Goal: Task Accomplishment & Management: Complete application form

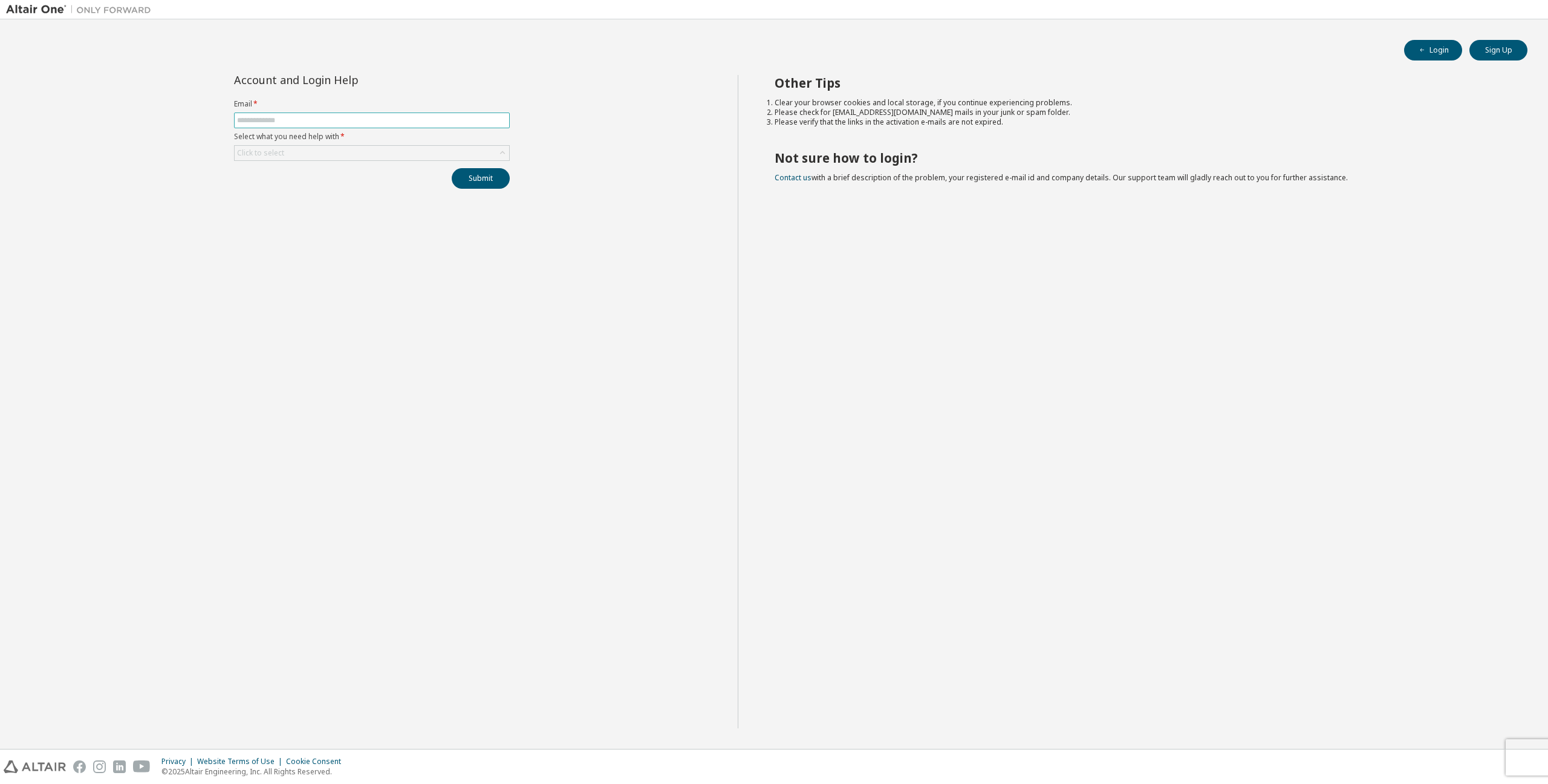
click at [295, 122] on input "text" at bounding box center [372, 120] width 269 height 10
type input "**********"
click at [314, 153] on div "Click to select" at bounding box center [372, 153] width 274 height 15
click at [314, 191] on li "I forgot my password" at bounding box center [372, 187] width 272 height 16
click at [493, 181] on button "Submit" at bounding box center [481, 178] width 58 height 21
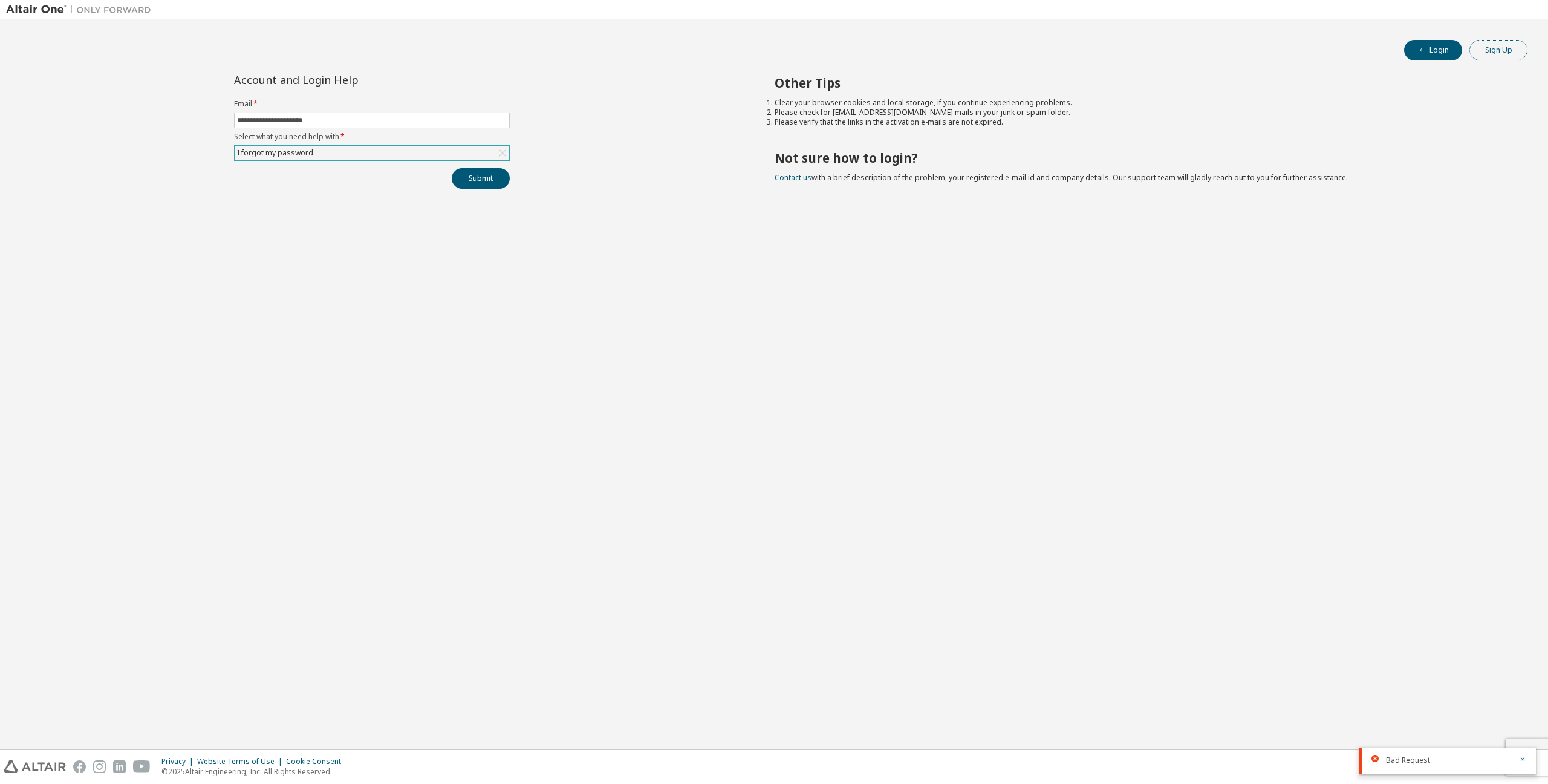
click at [1491, 50] on button "Sign Up" at bounding box center [1498, 50] width 58 height 21
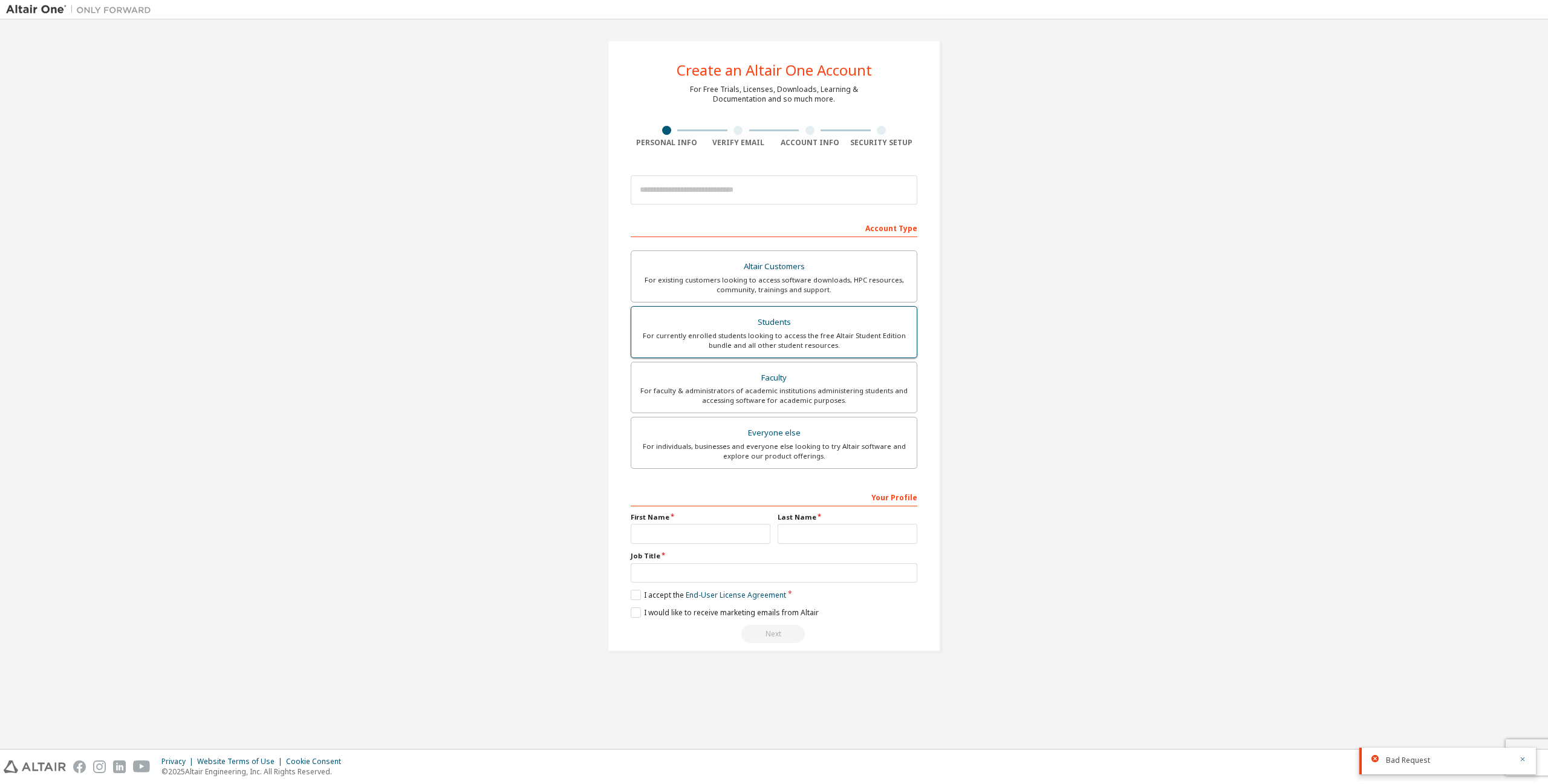
click at [831, 345] on div "For currently enrolled students looking to access the free Altair Student Editi…" at bounding box center [774, 341] width 271 height 19
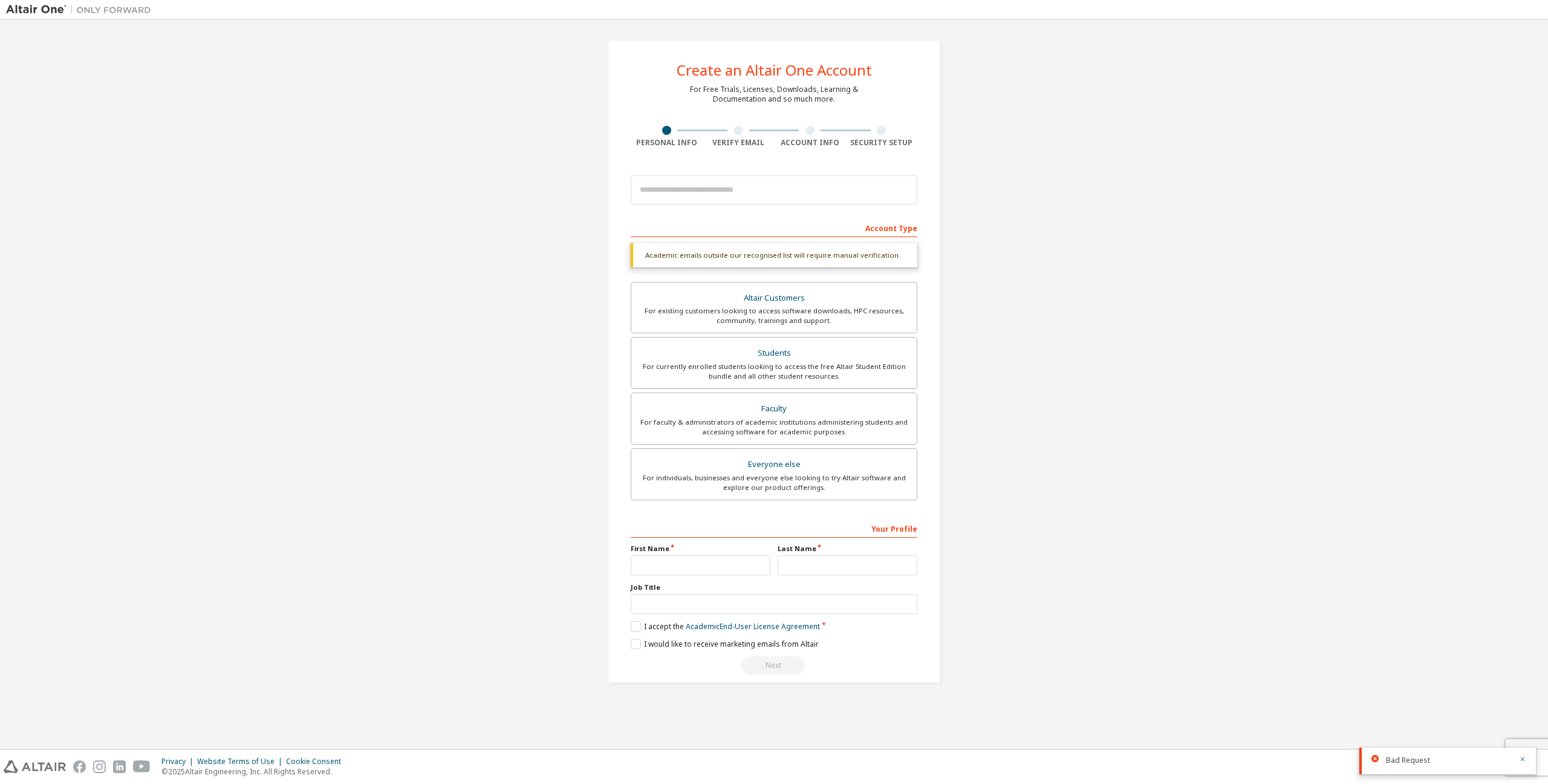
click at [1331, 553] on div "Create an Altair One Account For Free Trials, Licenses, Downloads, Learning & D…" at bounding box center [774, 361] width 1536 height 672
click at [727, 563] on input "text" at bounding box center [700, 565] width 140 height 20
type input "****"
click at [828, 575] on input "text" at bounding box center [848, 565] width 140 height 20
type input "****"
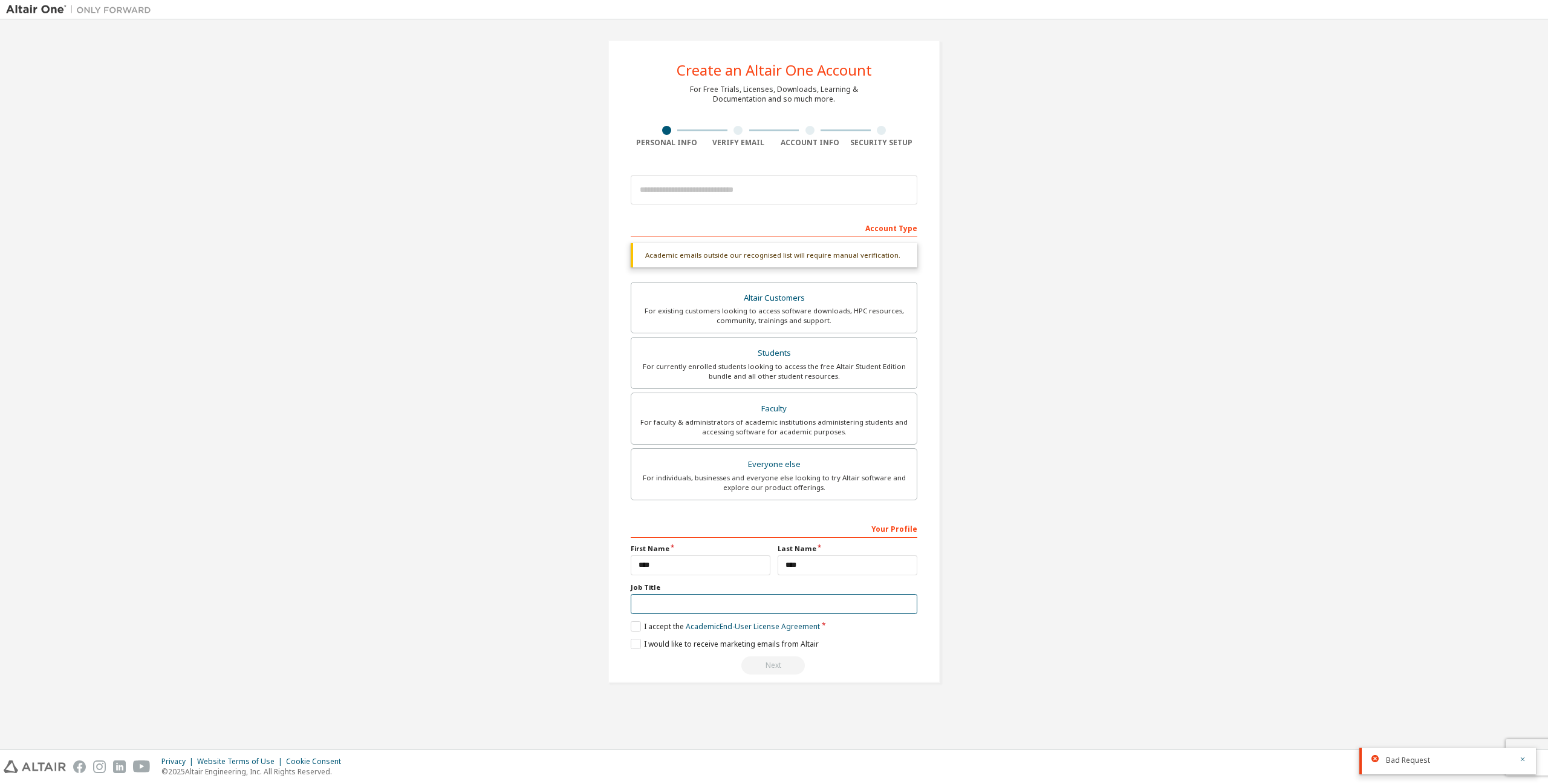
click at [751, 608] on input "text" at bounding box center [774, 604] width 287 height 20
drag, startPoint x: 1087, startPoint y: 695, endPoint x: 1061, endPoint y: 696, distance: 26.0
click at [1087, 695] on div "Create an Altair One Account For Free Trials, Licenses, Downloads, Learning & D…" at bounding box center [774, 361] width 1536 height 672
click at [638, 630] on label "I accept the Academic End-User License Agreement" at bounding box center [725, 626] width 189 height 10
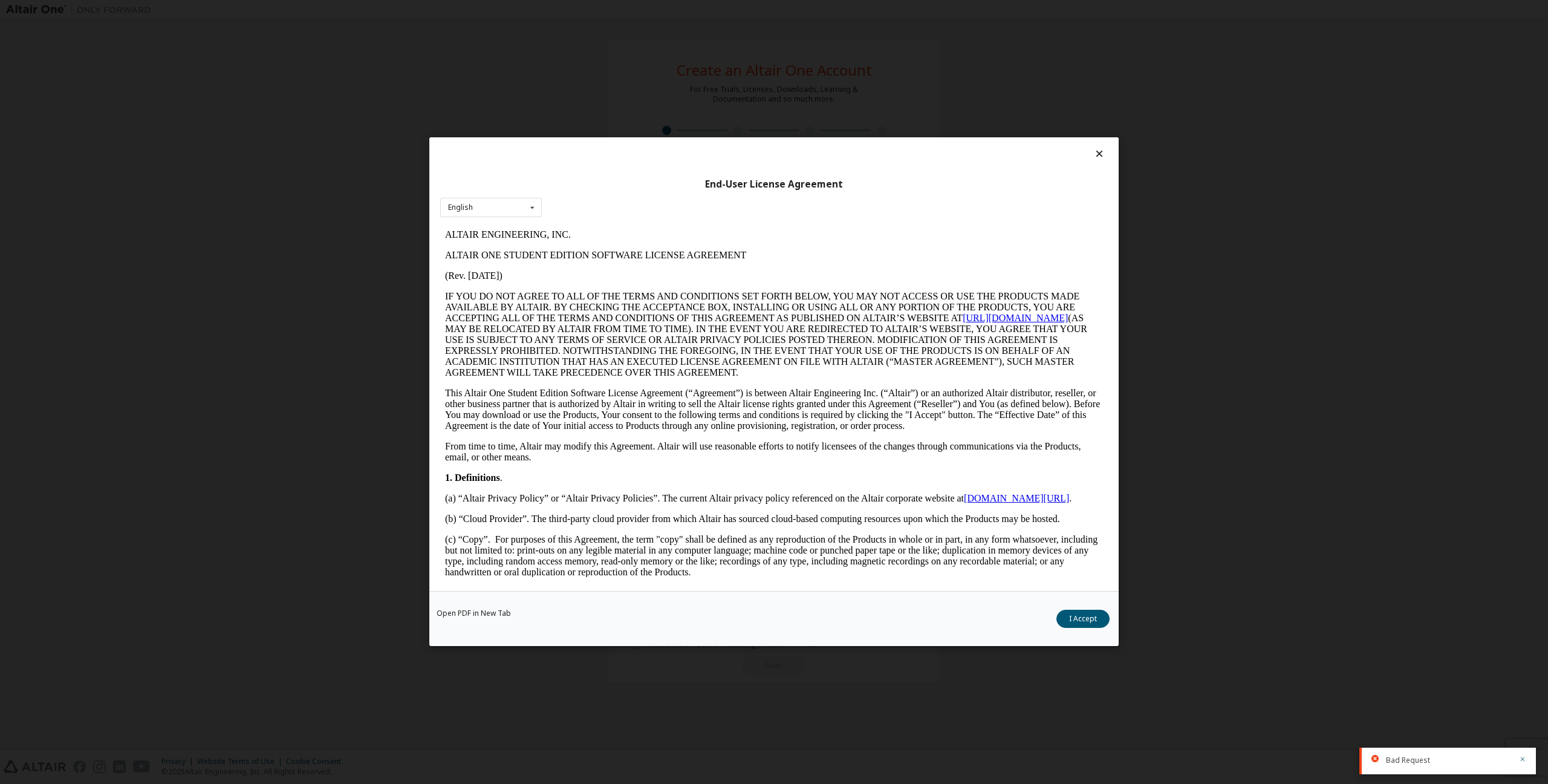
drag, startPoint x: 1093, startPoint y: 617, endPoint x: 925, endPoint y: 634, distance: 168.9
click at [1093, 617] on button "I Accept" at bounding box center [1082, 619] width 53 height 18
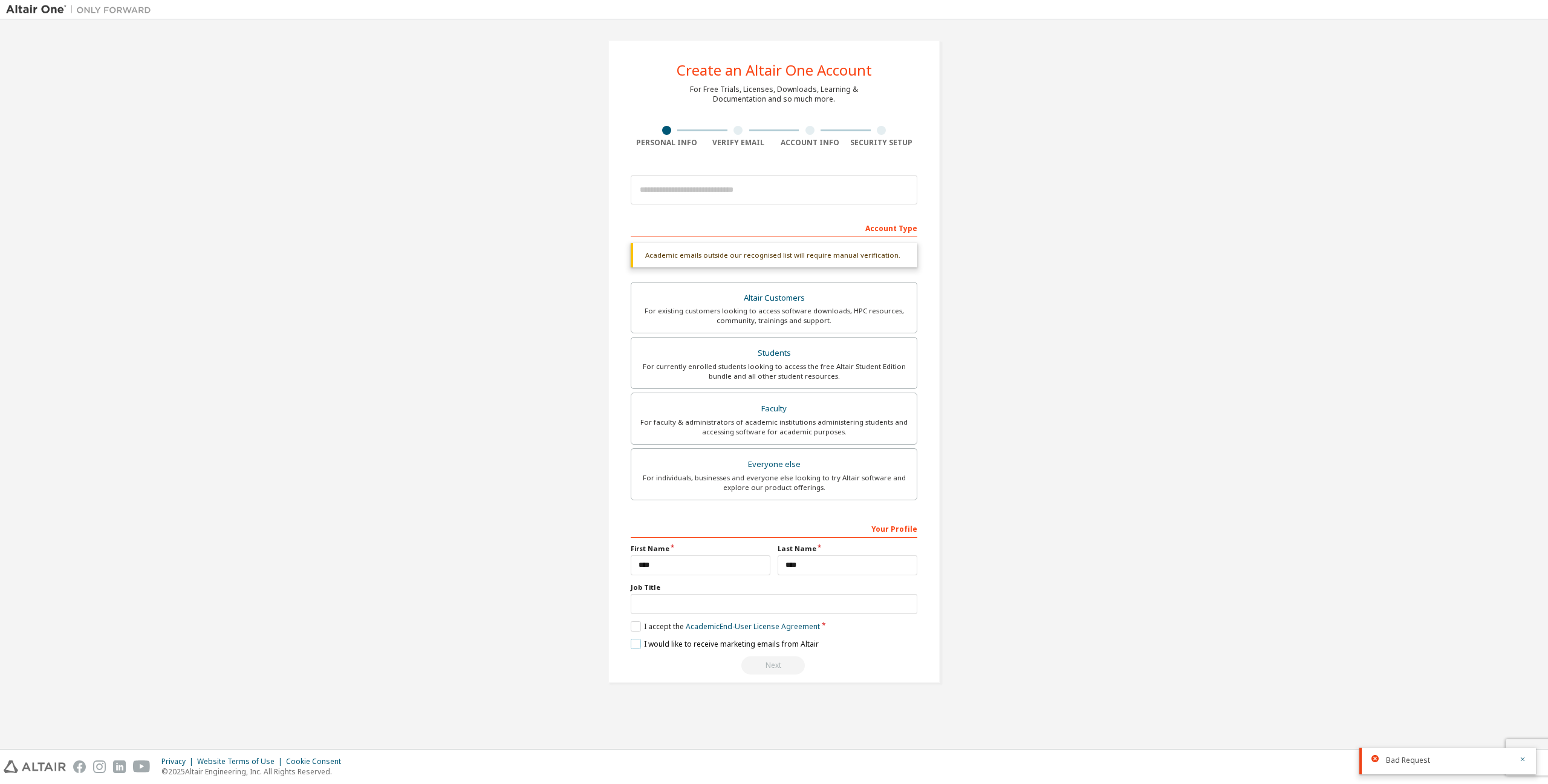
click at [636, 640] on label "I would like to receive marketing emails from Altair" at bounding box center [725, 644] width 188 height 10
click at [635, 642] on label "I would like to receive marketing emails from Altair" at bounding box center [725, 644] width 188 height 10
click at [920, 665] on div "Create an Altair One Account For Free Trials, Licenses, Downloads, Learning & D…" at bounding box center [774, 361] width 333 height 643
click at [861, 601] on input "text" at bounding box center [774, 604] width 287 height 20
click at [896, 528] on div "Your Profile" at bounding box center [774, 528] width 287 height 19
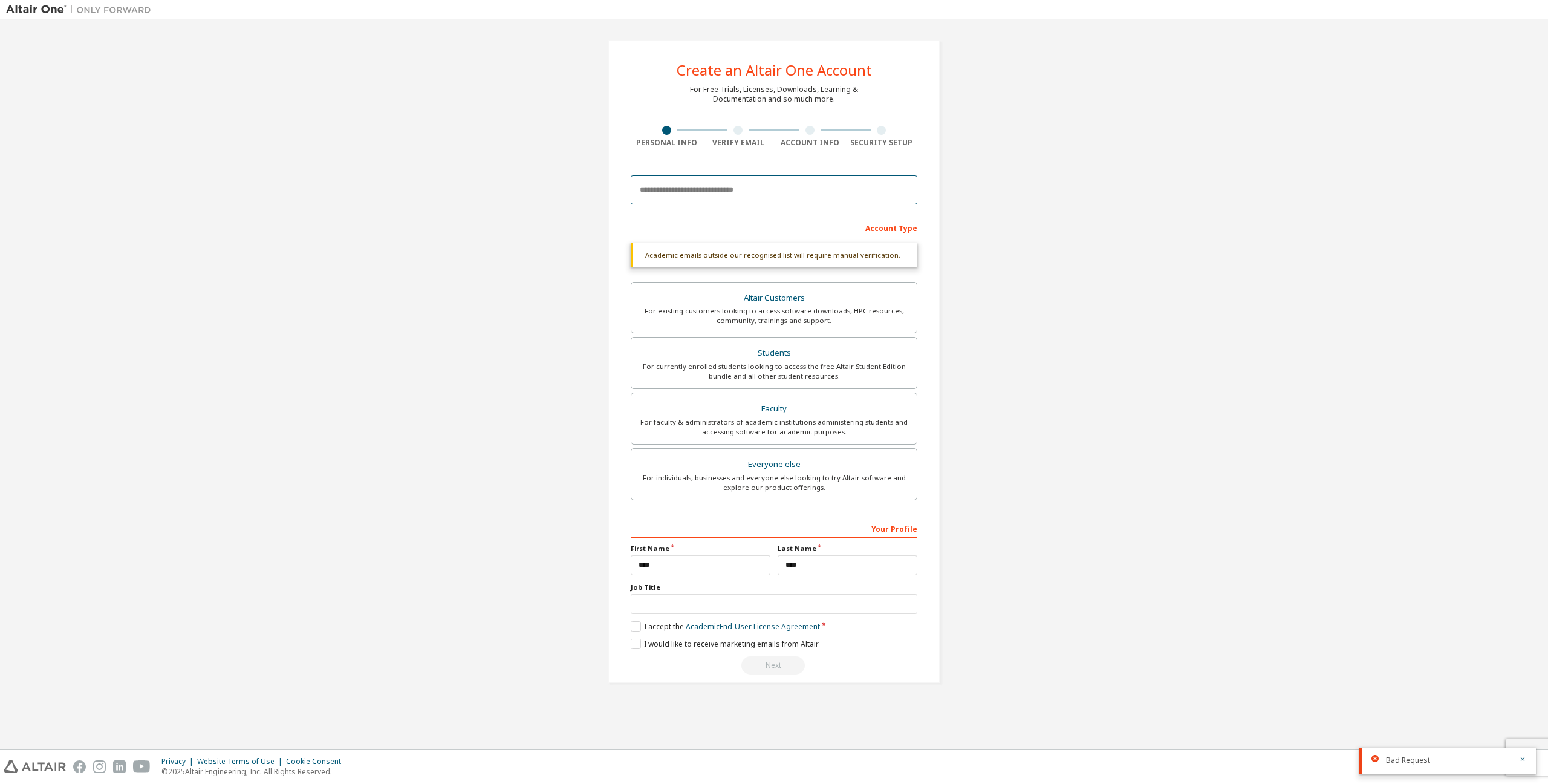
click at [694, 187] on input "email" at bounding box center [774, 190] width 287 height 29
type input "**********"
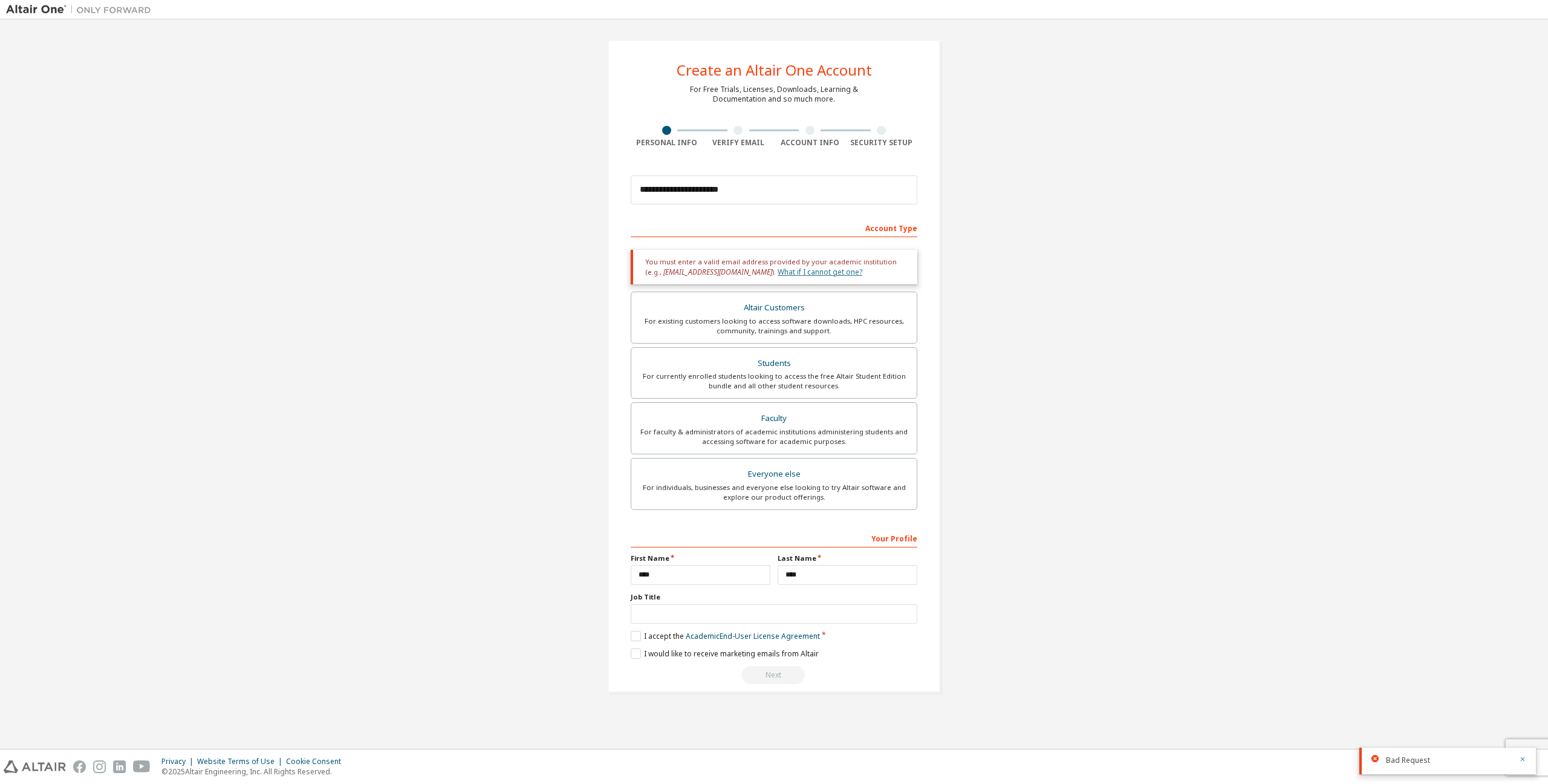
click at [787, 274] on link "What if I cannot get one?" at bounding box center [820, 271] width 85 height 10
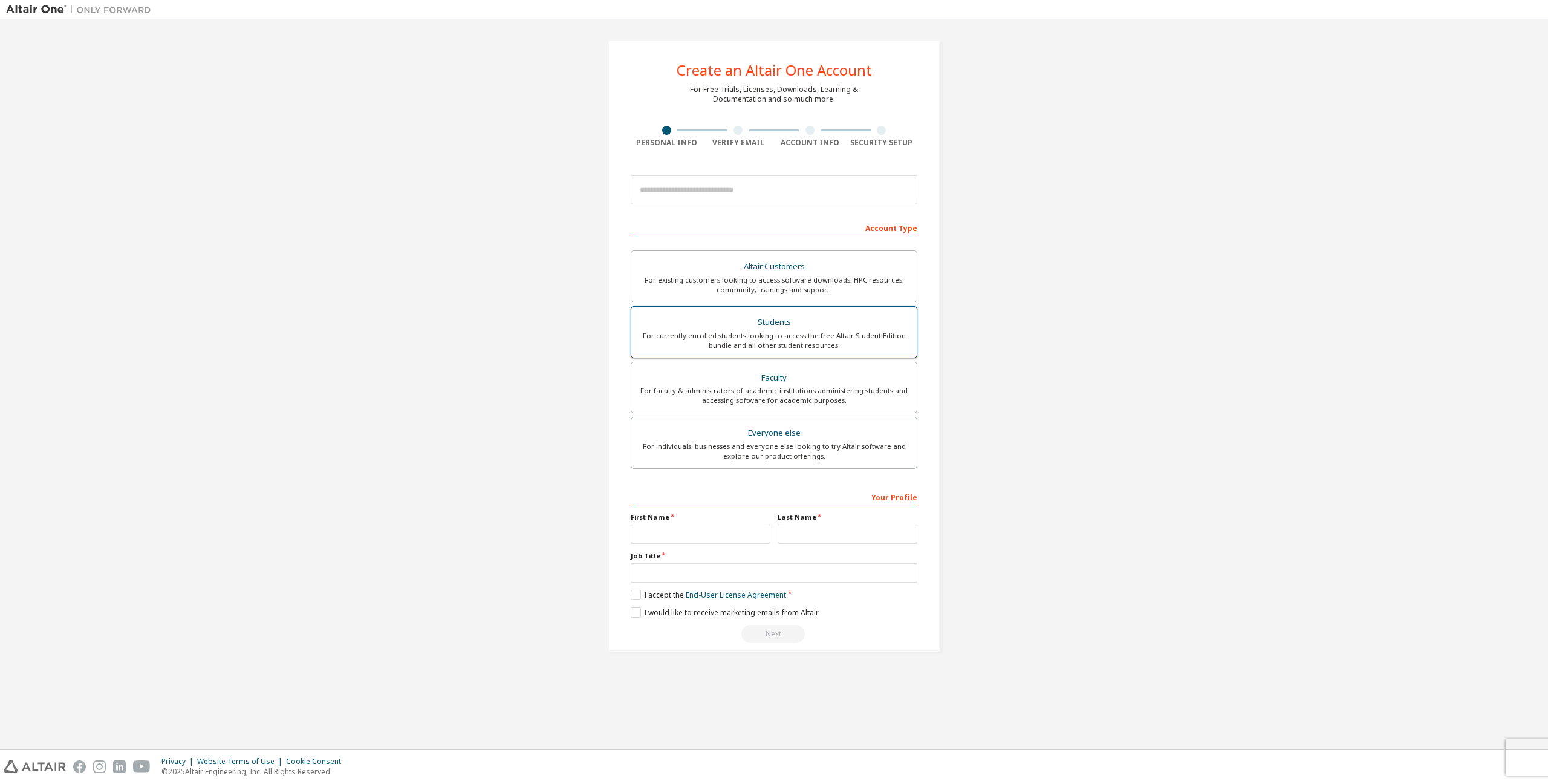
click at [754, 329] on div "Students" at bounding box center [774, 322] width 271 height 17
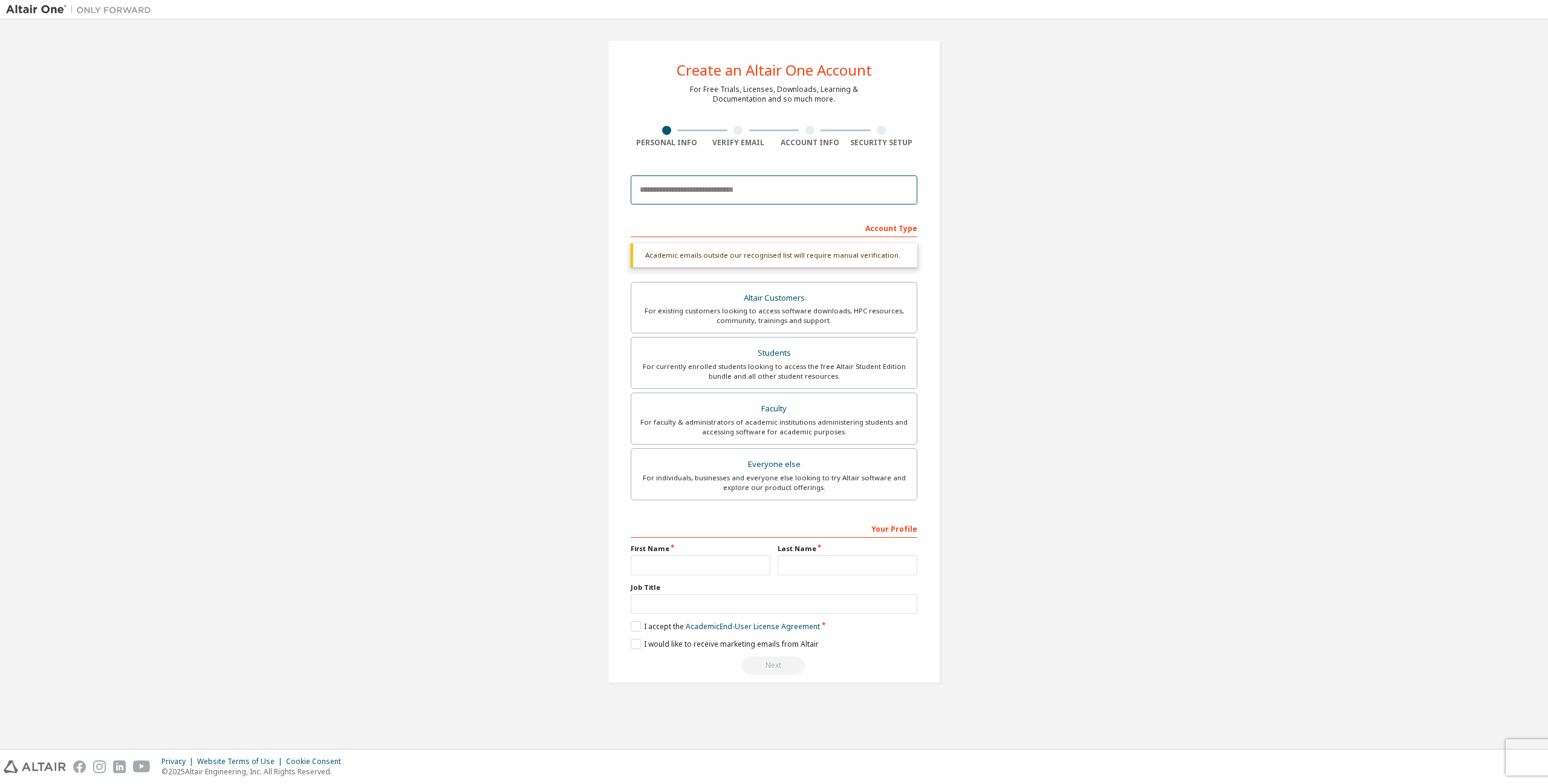
click at [709, 194] on input "email" at bounding box center [774, 190] width 287 height 29
click at [102, 8] on img at bounding box center [82, 10] width 151 height 12
